Goal: Navigation & Orientation: Find specific page/section

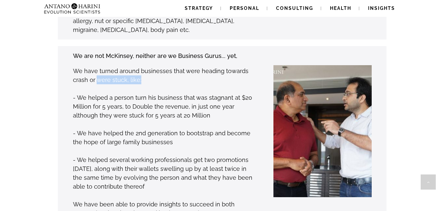
drag, startPoint x: 98, startPoint y: 56, endPoint x: 149, endPoint y: 53, distance: 51.0
click at [149, 66] on p "We have turned around businesses that were heading towards crash or were stuck,…" at bounding box center [163, 75] width 180 height 18
click at [135, 93] on p "- We helped a person turn his business that was stagnant at $20 Million for 5 y…" at bounding box center [163, 106] width 180 height 27
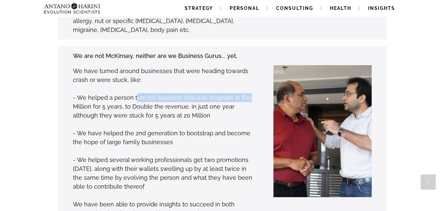
drag, startPoint x: 217, startPoint y: 70, endPoint x: 251, endPoint y: 71, distance: 34.2
click at [251, 93] on p "- We helped a person turn his business that was stagnant at $20 Million for 5 y…" at bounding box center [163, 106] width 180 height 27
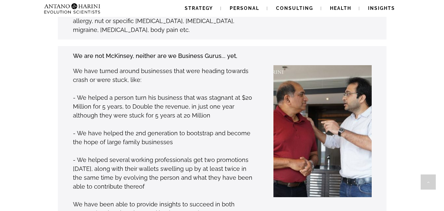
click at [84, 93] on p "- We helped a person turn his business that was stagnant at $20 Million for 5 y…" at bounding box center [163, 106] width 180 height 27
drag, startPoint x: 145, startPoint y: 82, endPoint x: 250, endPoint y: 82, distance: 104.5
click at [250, 93] on p "- We helped a person turn his business that was stagnant at $20 Million for 5 y…" at bounding box center [163, 106] width 180 height 27
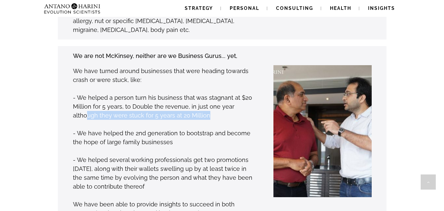
drag, startPoint x: 134, startPoint y: 90, endPoint x: 231, endPoint y: 88, distance: 97.3
click at [231, 93] on p "- We helped a person turn his business that was stagnant at $20 Million for 5 y…" at bounding box center [163, 106] width 180 height 27
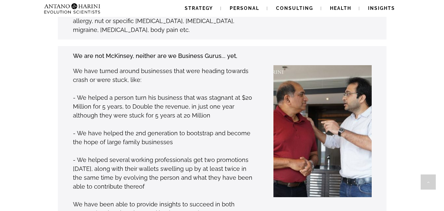
click at [105, 146] on p at bounding box center [163, 150] width 180 height 9
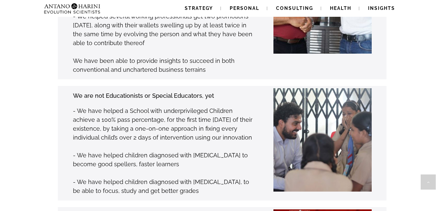
scroll to position [848, 0]
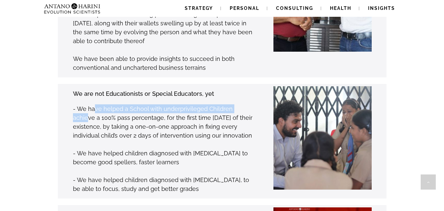
drag, startPoint x: 129, startPoint y: 86, endPoint x: 244, endPoint y: 86, distance: 115.3
click at [244, 104] on p "- We have helped a School with underprivileged Children achieve a 100% pass per…" at bounding box center [163, 121] width 180 height 35
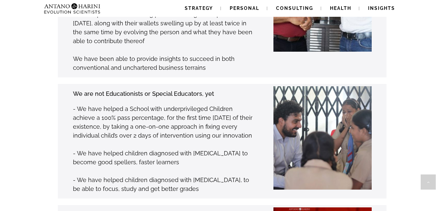
click at [104, 104] on p "- We have helped a School with underprivileged Children achieve a 100% pass per…" at bounding box center [163, 121] width 180 height 35
drag, startPoint x: 147, startPoint y: 90, endPoint x: 238, endPoint y: 90, distance: 91.4
click at [238, 104] on p "- We have helped a School with underprivileged Children achieve a 100% pass per…" at bounding box center [163, 121] width 180 height 35
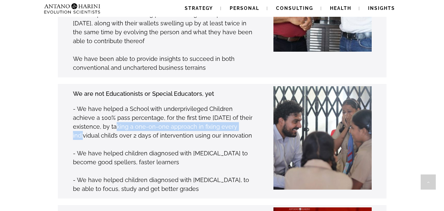
drag, startPoint x: 102, startPoint y: 102, endPoint x: 231, endPoint y: 100, distance: 129.5
click at [231, 104] on p "- We have helped a School with underprivileged Children achieve a 100% pass per…" at bounding box center [163, 121] width 180 height 35
drag, startPoint x: 66, startPoint y: 110, endPoint x: 248, endPoint y: 109, distance: 182.1
click at [248, 109] on div "We are not Educationists or Special Educators, yet - We have helped a School wi…" at bounding box center [152, 141] width 201 height 105
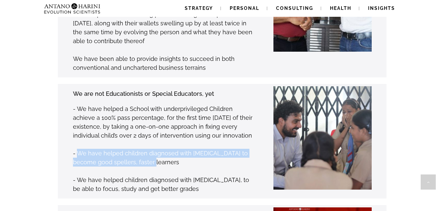
drag, startPoint x: 147, startPoint y: 127, endPoint x: 244, endPoint y: 135, distance: 97.6
click at [244, 149] on p "- We have helped children diagnosed with Autism to become good spellers, faster…" at bounding box center [163, 158] width 180 height 18
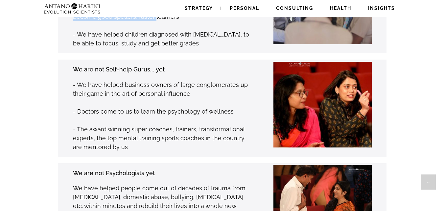
scroll to position [992, 0]
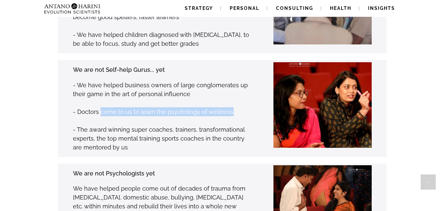
drag, startPoint x: 100, startPoint y: 85, endPoint x: 231, endPoint y: 86, distance: 131.1
click at [231, 107] on p "- Doctors come to us to learn the psychology of wellness" at bounding box center [163, 111] width 180 height 9
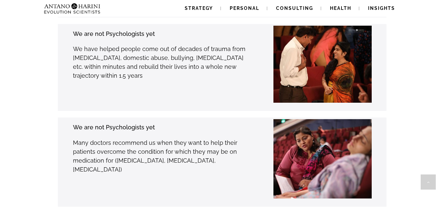
scroll to position [1132, 0]
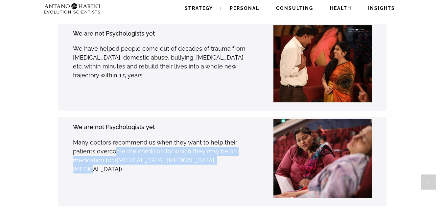
drag, startPoint x: 113, startPoint y: 127, endPoint x: 233, endPoint y: 132, distance: 120.4
click at [233, 138] on p "Many doctors recommend us when they want to help their patients overcome the co…" at bounding box center [163, 155] width 180 height 35
click at [186, 151] on div "We are not Psychologists yet Many doctors recommend us when they want to help t…" at bounding box center [163, 161] width 180 height 79
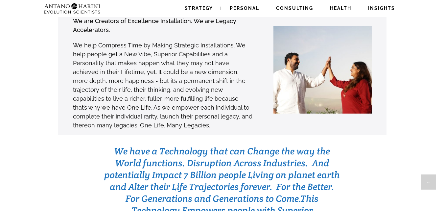
scroll to position [1970, 0]
click at [205, 7] on span "Strategy" at bounding box center [199, 8] width 28 height 5
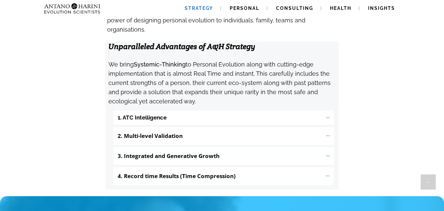
scroll to position [693, 0]
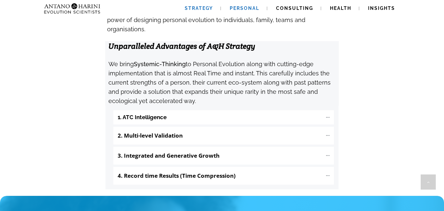
click at [255, 1] on link "Personal" at bounding box center [244, 8] width 45 height 17
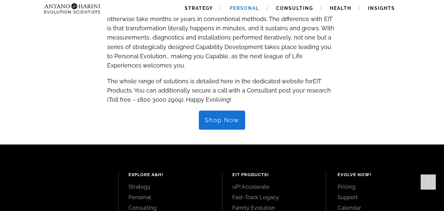
scroll to position [708, 0]
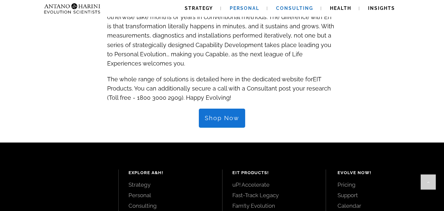
click at [289, 11] on link "Consulting" at bounding box center [294, 8] width 53 height 17
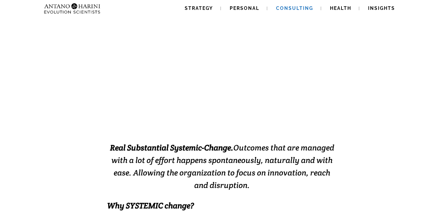
scroll to position [59, 0]
click at [330, 9] on span "Health" at bounding box center [340, 8] width 21 height 5
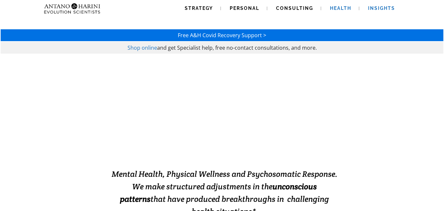
click at [380, 10] on span "Insights" at bounding box center [381, 8] width 27 height 5
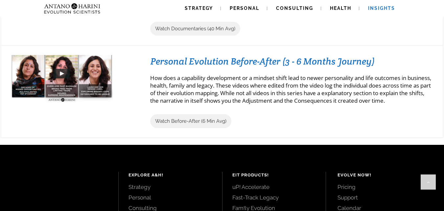
scroll to position [887, 0]
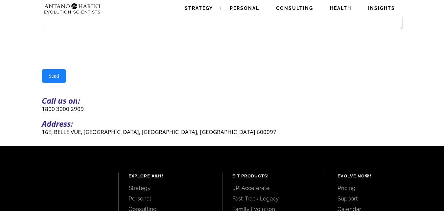
scroll to position [145, 0]
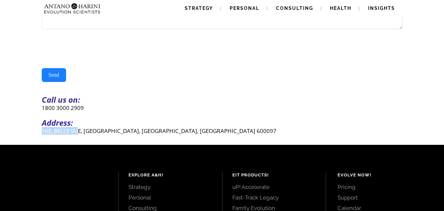
drag, startPoint x: 43, startPoint y: 134, endPoint x: 79, endPoint y: 137, distance: 36.3
click at [79, 134] on p "16E, BELLE VUE, CASUARINA DRIVE, CHENNAI, TAMILNADU 600097" at bounding box center [222, 131] width 361 height 8
click at [90, 134] on p "16E, BELLE VUE, CASUARINA DRIVE, CHENNAI, TAMILNADU 600097" at bounding box center [222, 131] width 361 height 8
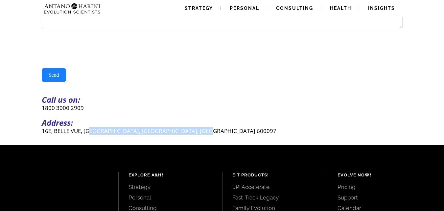
drag, startPoint x: 146, startPoint y: 137, endPoint x: 232, endPoint y: 137, distance: 86.1
click at [232, 134] on p "16E, BELLE VUE, CASUARINA DRIVE, CHENNAI, TAMILNADU 600097" at bounding box center [222, 131] width 361 height 8
click at [241, 130] on div "16E, BELLE VUE, CASUARINA DRIVE, CHENNAI, TAMILNADU 600097" at bounding box center [221, 131] width 361 height 8
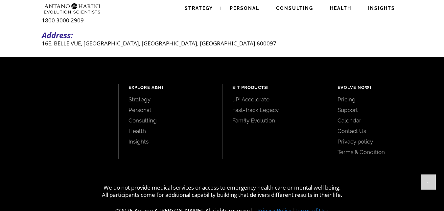
scroll to position [254, 0]
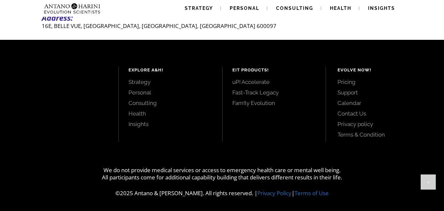
click at [259, 82] on link "uP! Accelerate" at bounding box center [273, 81] width 83 height 7
click at [262, 93] on link "Fast-Track Legacy" at bounding box center [273, 92] width 83 height 7
click at [241, 102] on link "Fam!ly Evolution" at bounding box center [273, 102] width 83 height 7
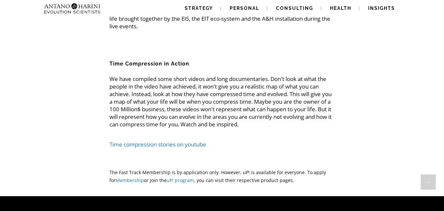
scroll to position [1484, 0]
